Goal: Transaction & Acquisition: Purchase product/service

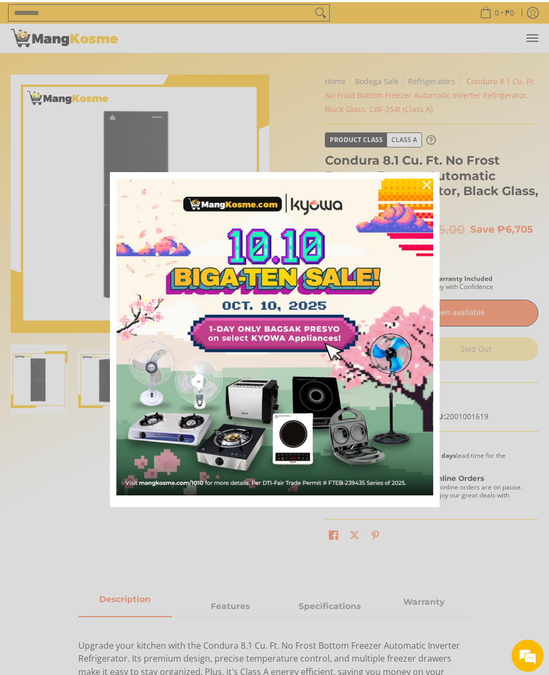
click at [429, 187] on icon "close icon" at bounding box center [426, 182] width 9 height 9
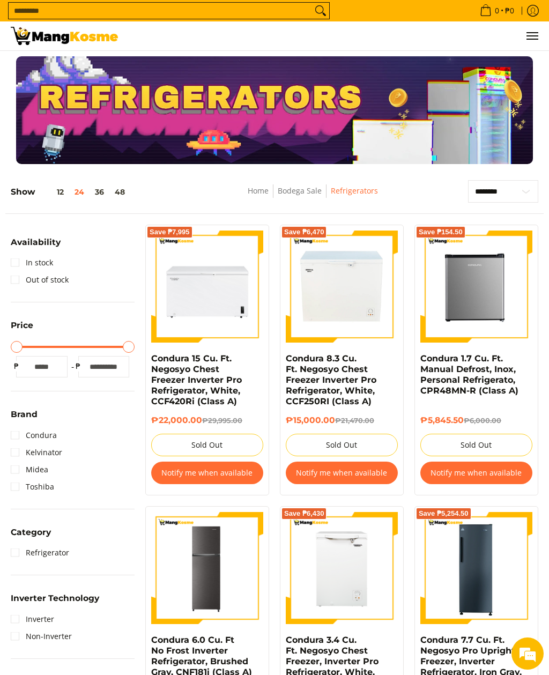
click at [21, 437] on link "Condura" at bounding box center [34, 435] width 46 height 17
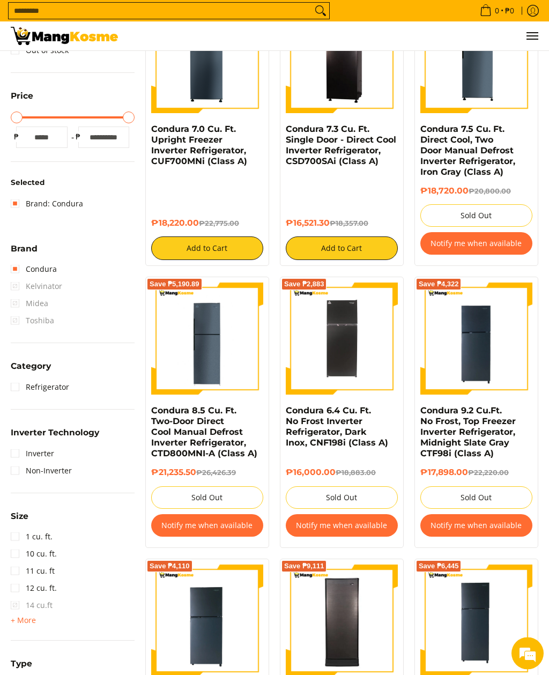
scroll to position [228, 0]
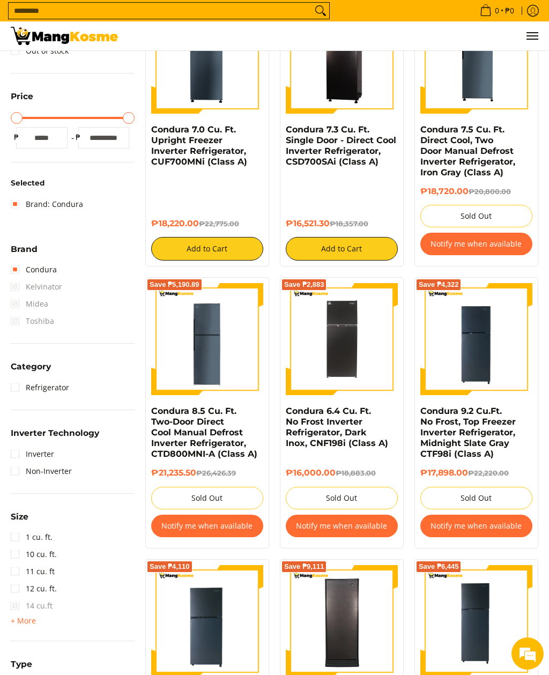
click at [26, 454] on link "Inverter" at bounding box center [32, 453] width 43 height 17
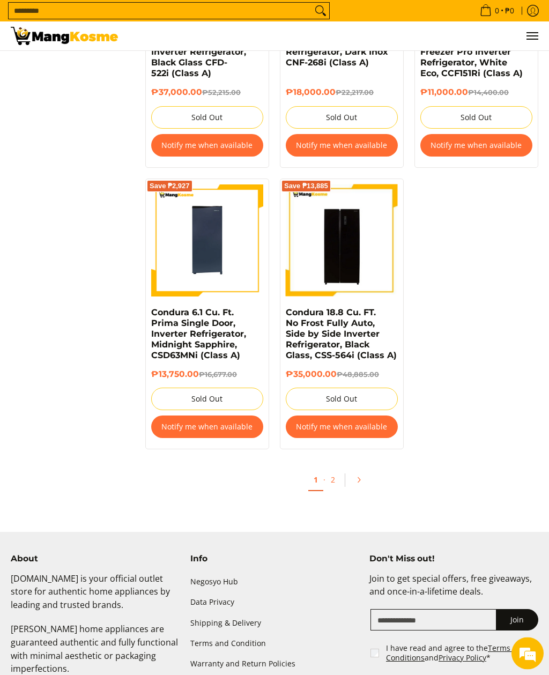
scroll to position [2028, 0]
click at [362, 472] on link "Pagination" at bounding box center [362, 480] width 26 height 18
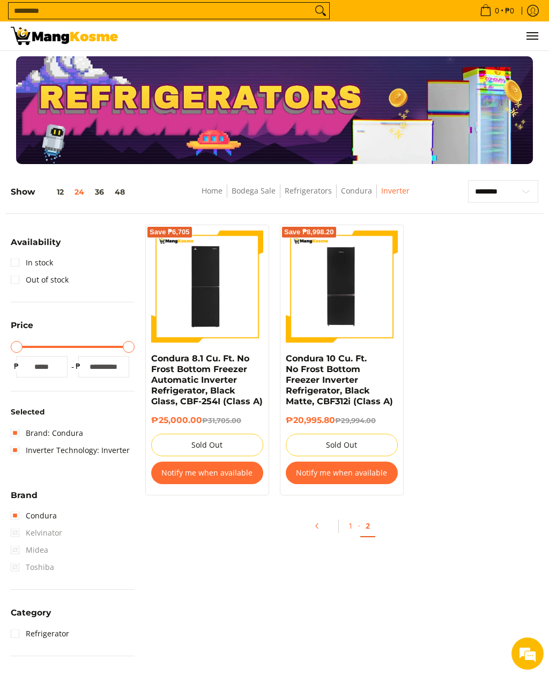
click at [213, 300] on img at bounding box center [207, 286] width 106 height 112
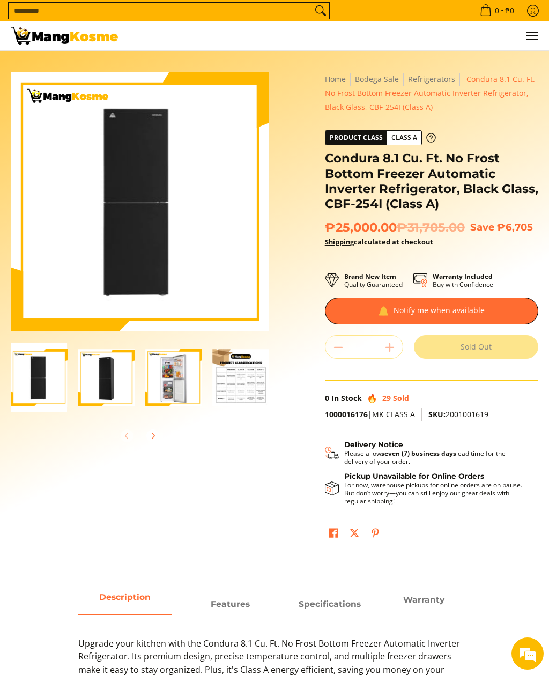
click at [178, 376] on img "Condura 8.1 Cu. Ft. No Frost Bottom Freezer Automatic Inverter Refrigerator, Bl…" at bounding box center [173, 377] width 57 height 57
